Goal: Information Seeking & Learning: Find specific fact

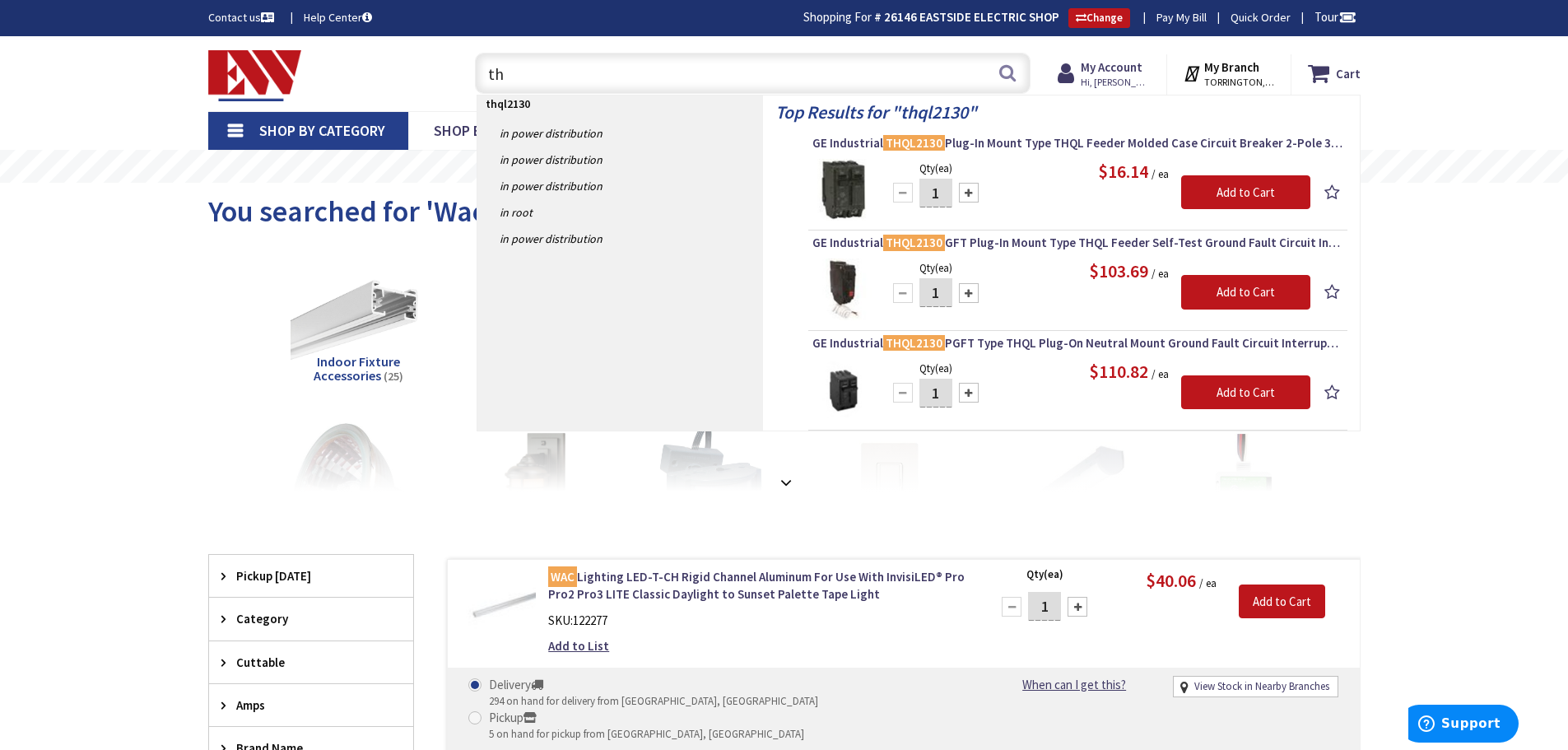
type input "t"
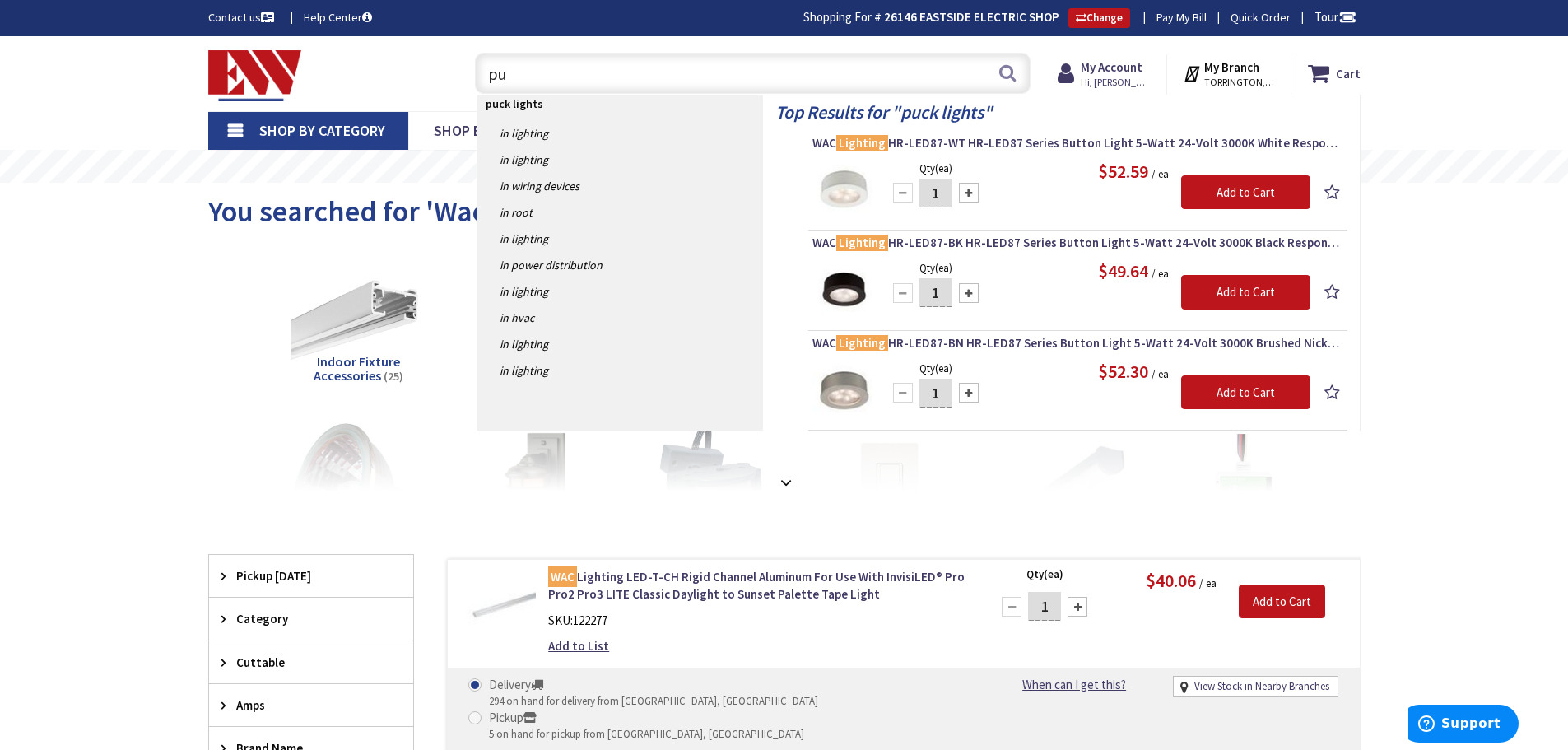
type input "p"
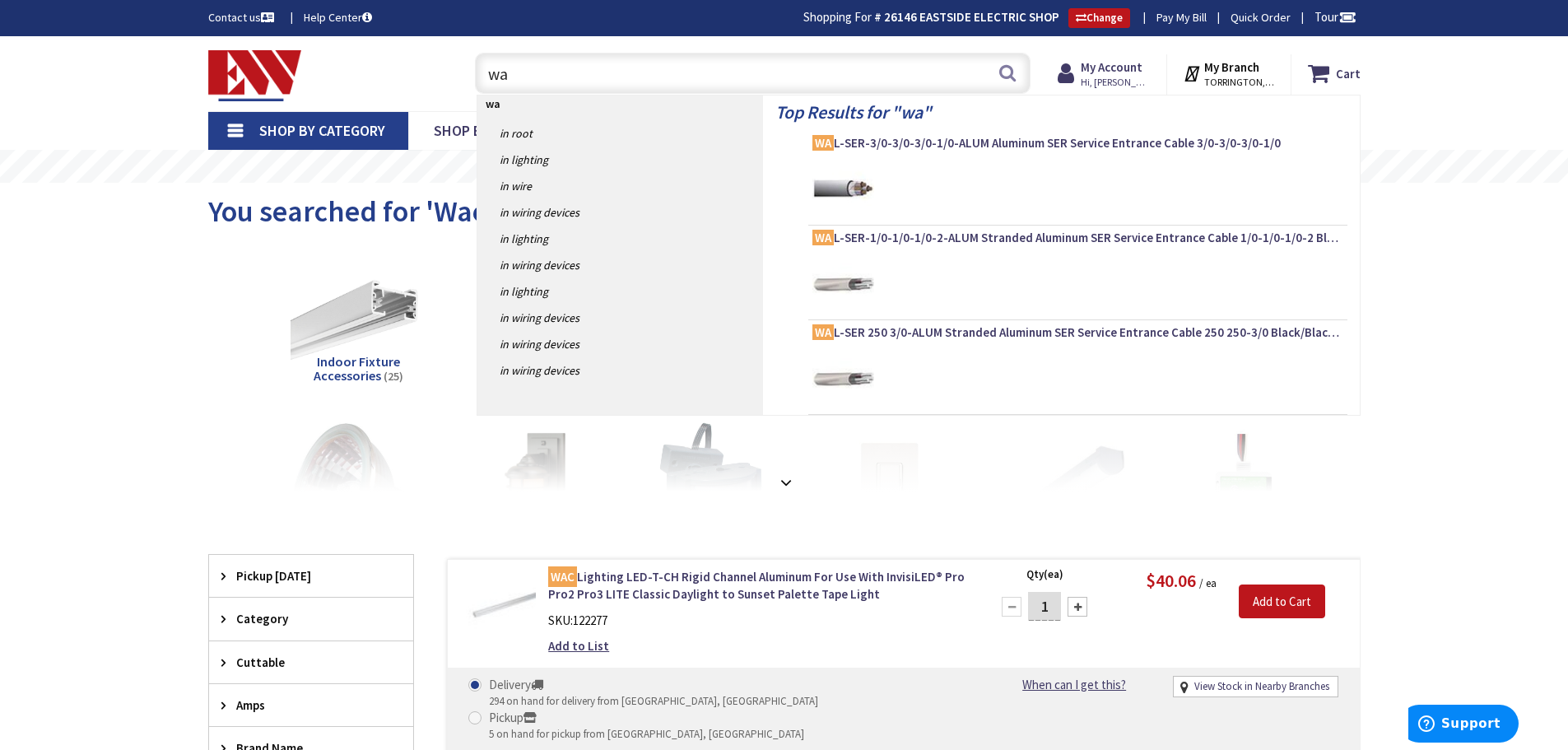
type input "wac"
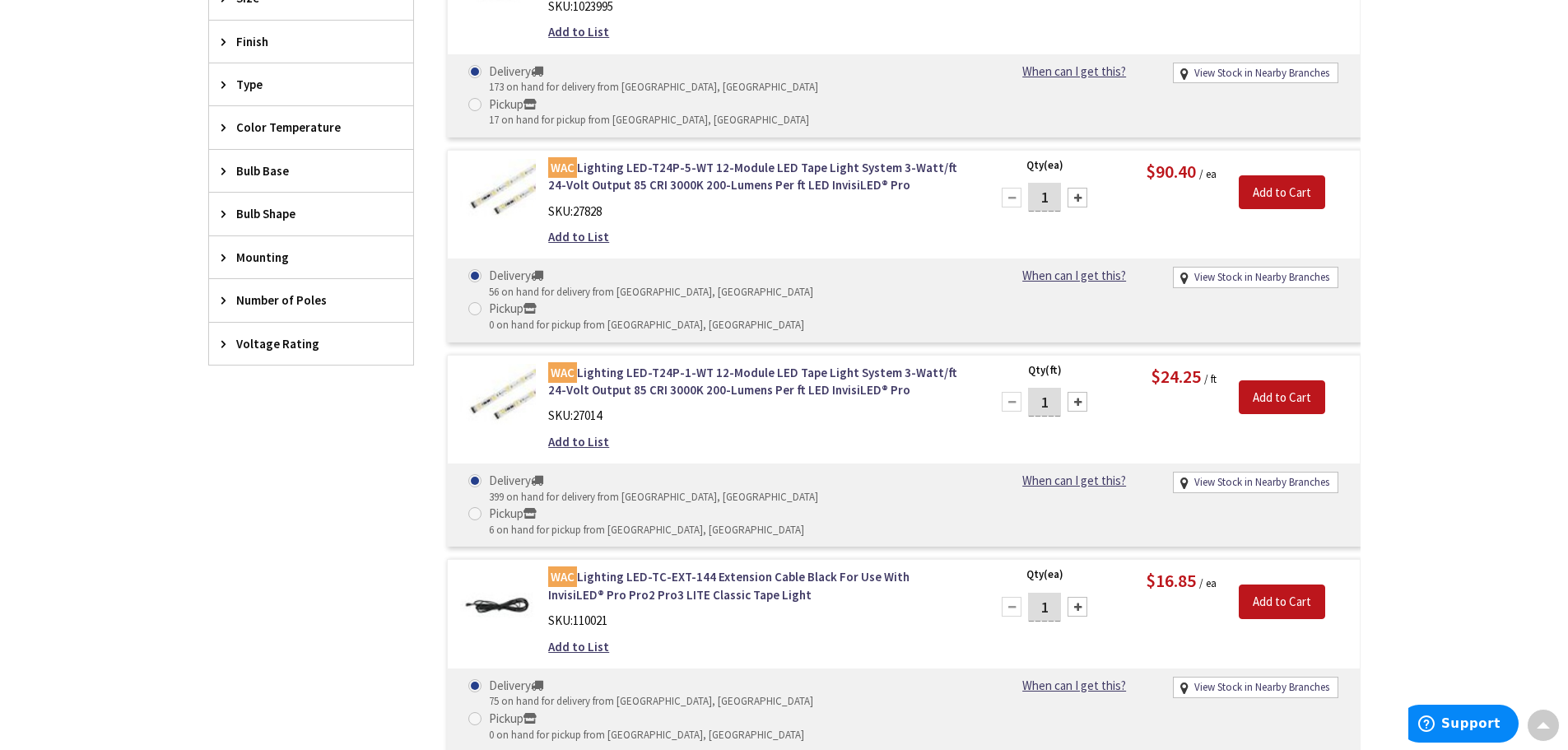
scroll to position [988, 0]
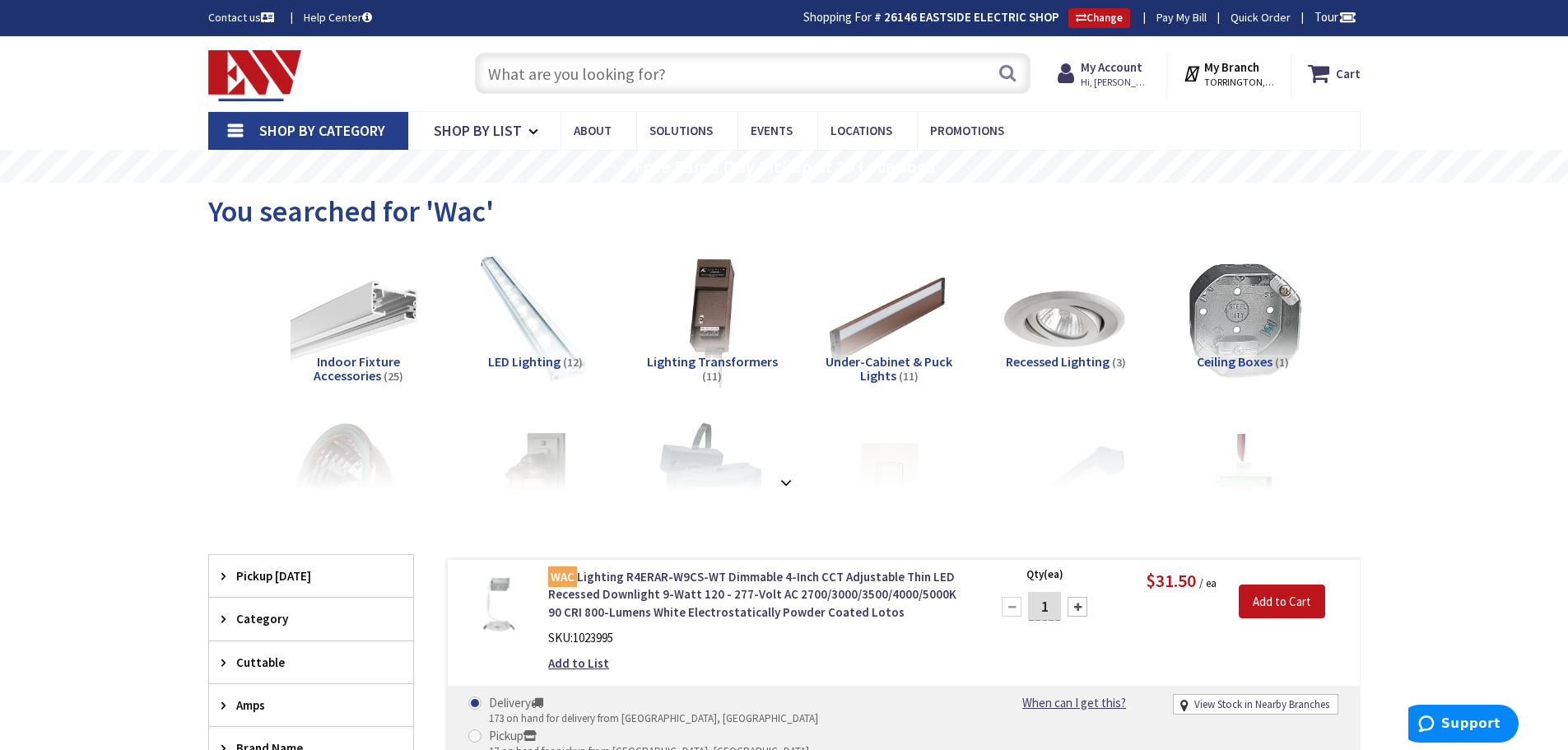
click at [522, 81] on input "text" at bounding box center [753, 74] width 556 height 41
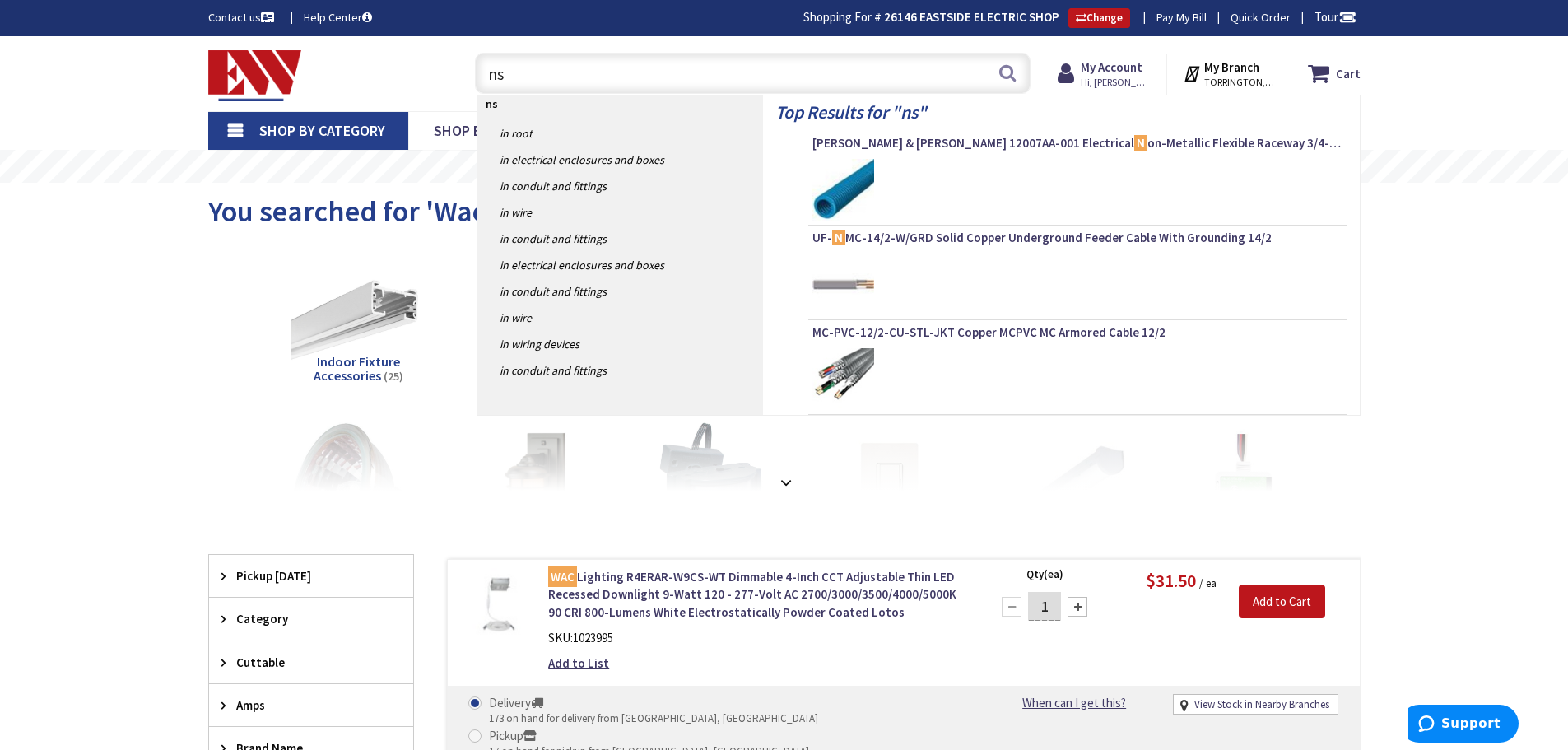
type input "nsl"
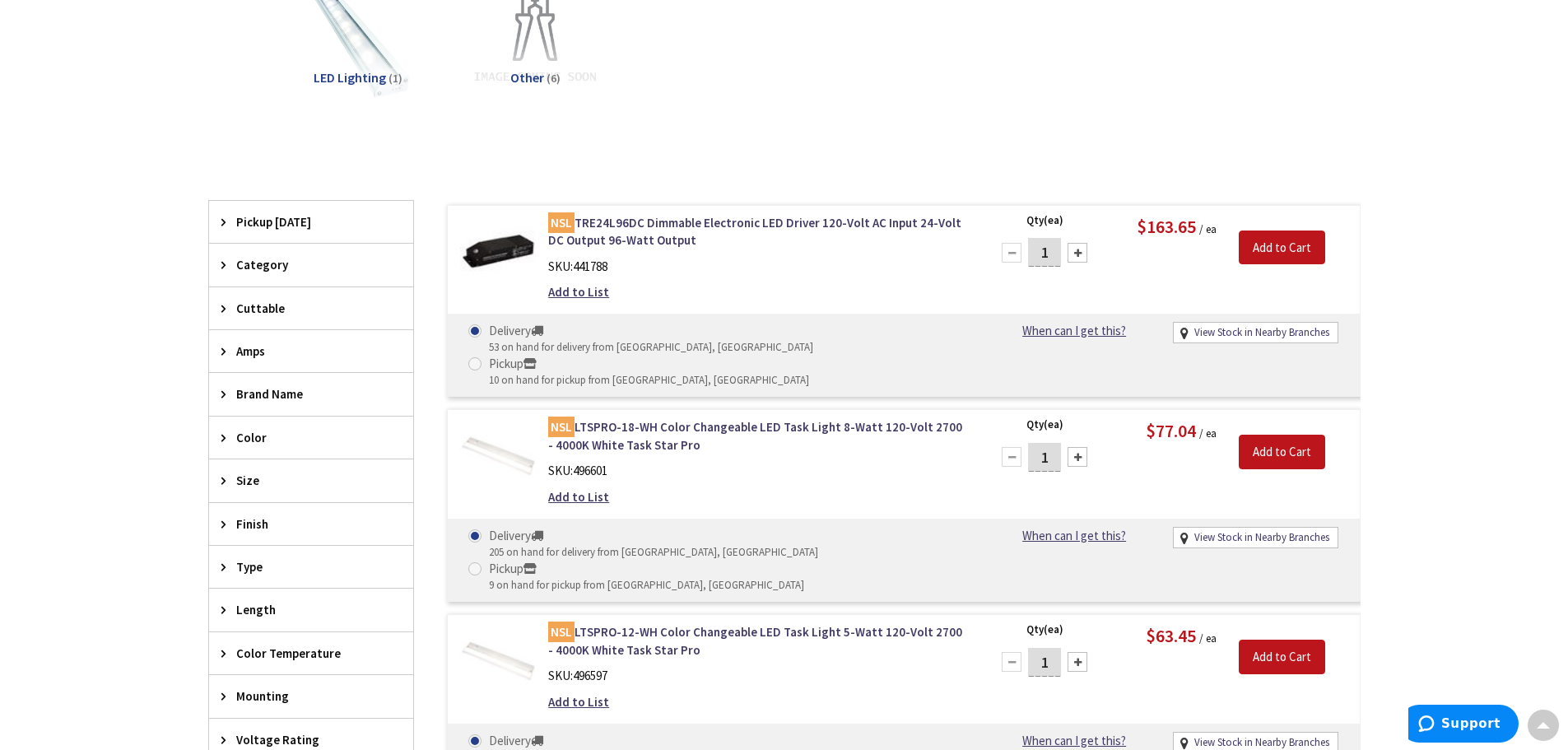
scroll to position [496, 0]
